Goal: Navigation & Orientation: Find specific page/section

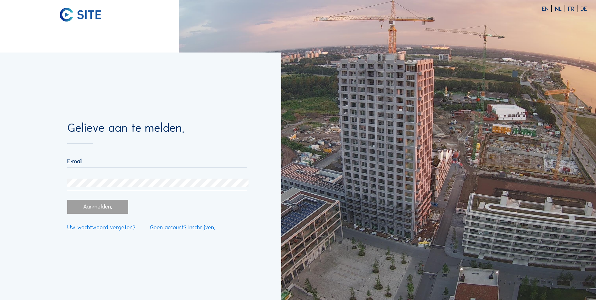
click at [121, 160] on input "email" at bounding box center [157, 160] width 180 height 7
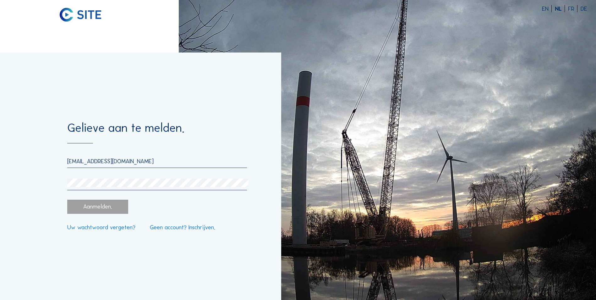
type input "[EMAIL_ADDRESS][DOMAIN_NAME]"
click at [100, 206] on div "Aanmelden." at bounding box center [97, 206] width 61 height 14
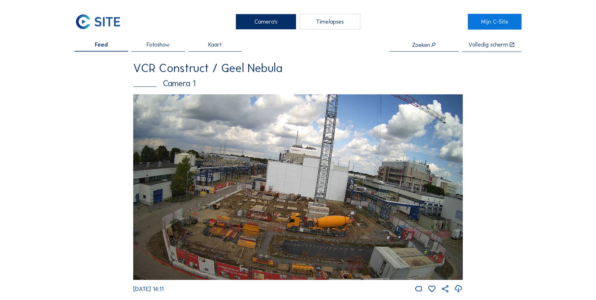
click at [358, 232] on img at bounding box center [298, 186] width 330 height 185
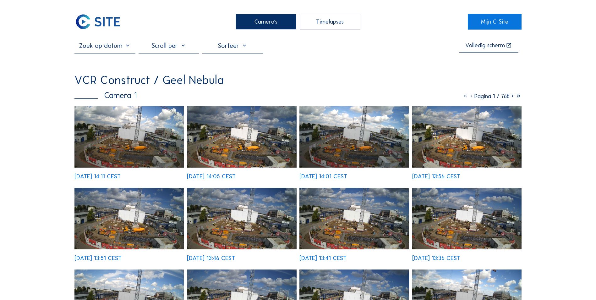
click at [253, 151] on img at bounding box center [241, 137] width 109 height 62
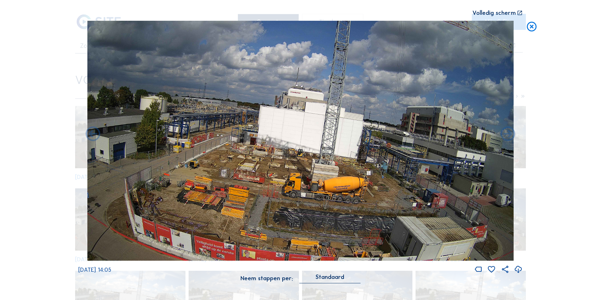
click at [338, 184] on img at bounding box center [300, 141] width 426 height 240
click at [516, 11] on div "Volledig scherm" at bounding box center [300, 13] width 444 height 6
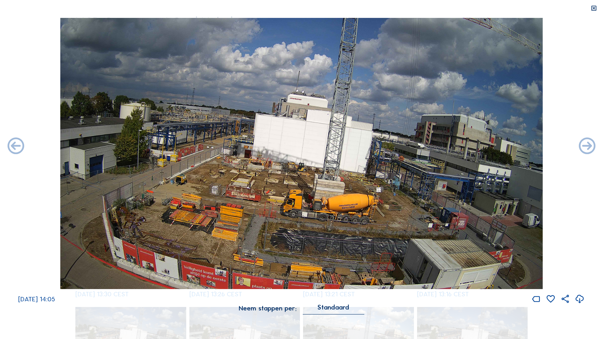
click at [317, 225] on img at bounding box center [301, 153] width 482 height 271
click at [579, 297] on icon at bounding box center [580, 299] width 10 height 12
